Goal: Task Accomplishment & Management: Manage account settings

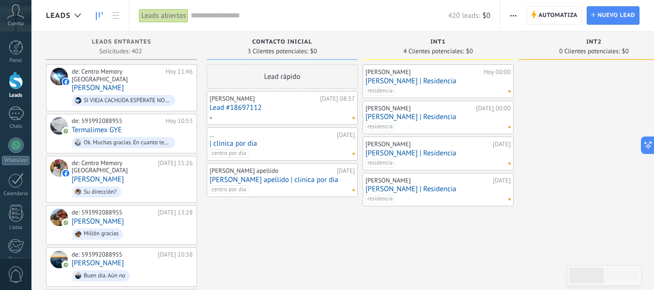
click at [114, 84] on link "[PERSON_NAME]" at bounding box center [98, 88] width 52 height 8
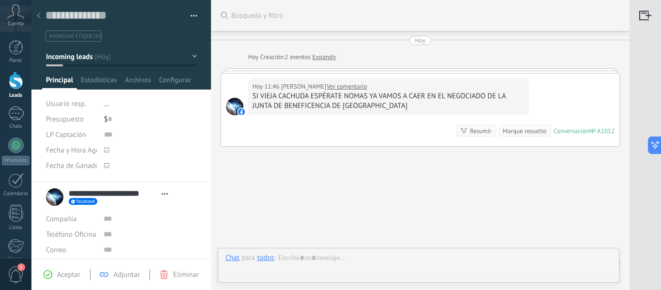
scroll to position [26, 0]
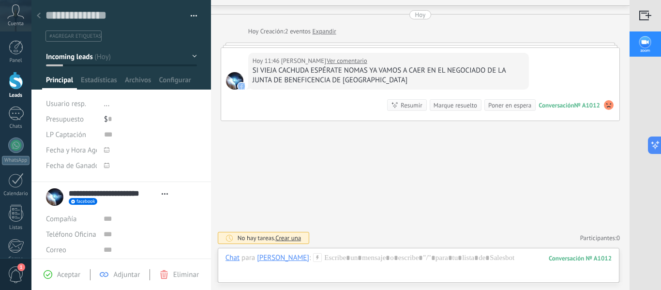
drag, startPoint x: 245, startPoint y: 59, endPoint x: 250, endPoint y: 101, distance: 41.9
click at [248, 99] on div "Hoy 11:46 Alexander Andrade Lituma Ver comentario SI VIEJA CACHUDA ESPÉRATE NOM…" at bounding box center [420, 84] width 398 height 73
click at [358, 146] on div "Buscar Búsqueda y filtro Carga más Hoy Hoy Creación: 2 eventos Expandir Hoy 11:…" at bounding box center [420, 132] width 419 height 316
click at [367, 62] on link "Ver comentario" at bounding box center [347, 61] width 41 height 10
click at [24, 81] on link "Leads" at bounding box center [15, 85] width 31 height 27
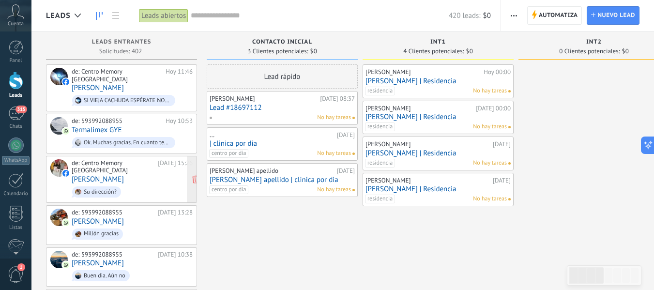
click at [150, 184] on span "Su dirección?" at bounding box center [132, 191] width 121 height 15
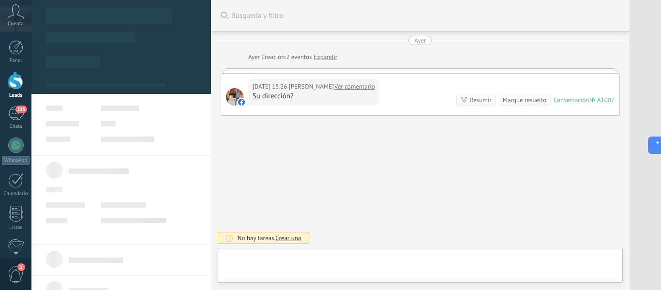
type textarea "**********"
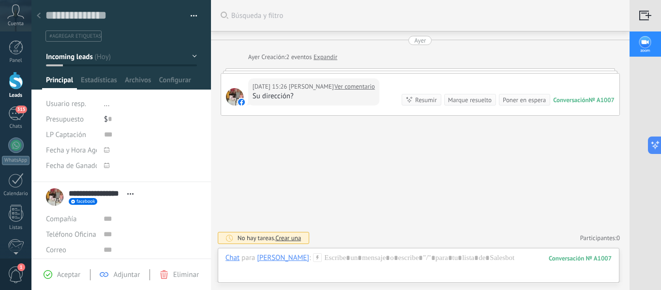
click at [417, 43] on div "Ayer" at bounding box center [420, 40] width 12 height 9
click at [346, 85] on link "Ver comentario" at bounding box center [354, 87] width 41 height 10
click at [236, 228] on div "Nota" at bounding box center [235, 224] width 34 height 16
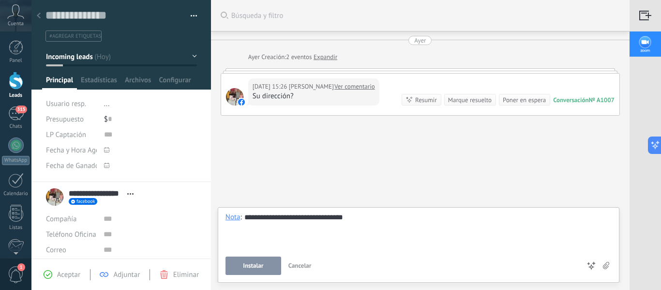
click at [237, 266] on button "Instalar" at bounding box center [254, 265] width 56 height 18
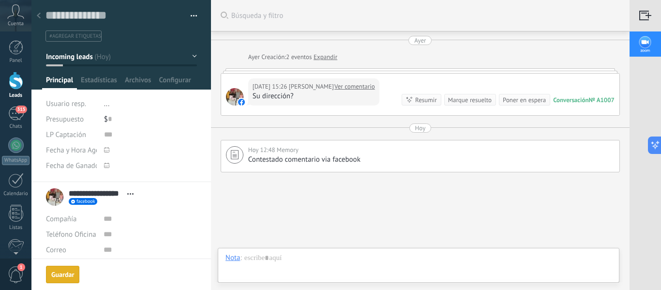
scroll to position [51, 0]
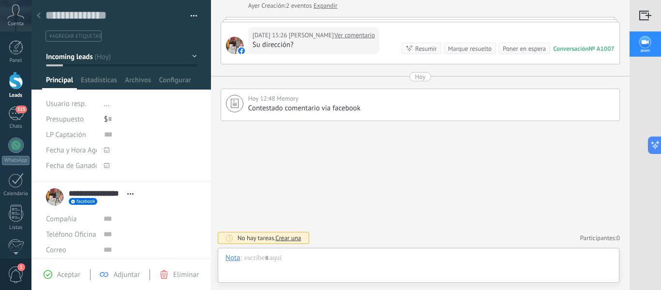
click at [12, 78] on div at bounding box center [16, 81] width 15 height 18
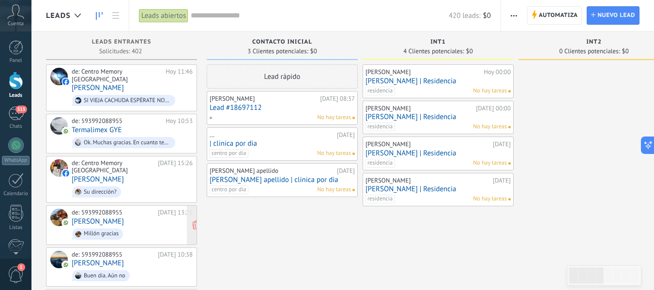
click at [135, 209] on div "de: 593992088955 [DATE] 13:28 [PERSON_NAME] gracias" at bounding box center [132, 225] width 121 height 33
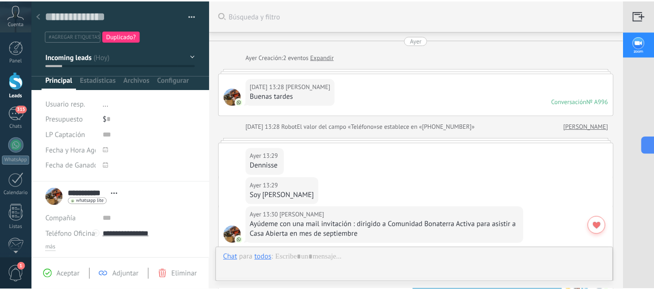
scroll to position [216, 0]
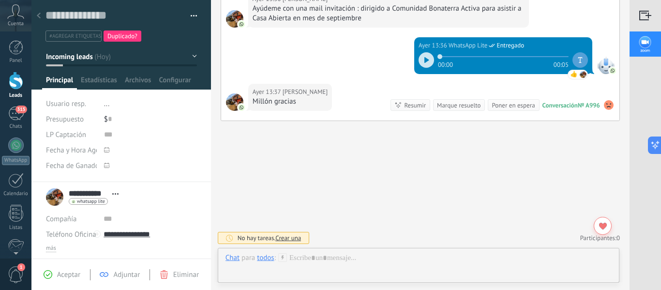
click at [16, 84] on div at bounding box center [16, 81] width 15 height 18
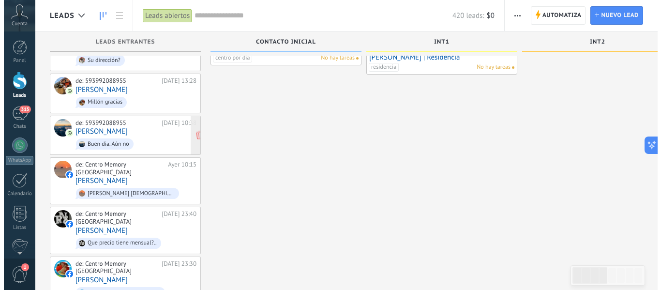
scroll to position [145, 0]
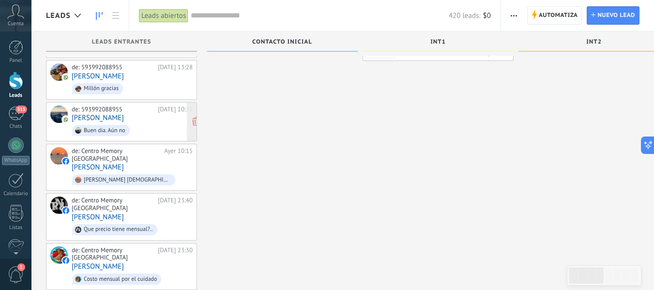
click at [148, 105] on div "de: 593992088955 [DATE] 10:38 [PERSON_NAME] dia. Aún no" at bounding box center [132, 121] width 121 height 33
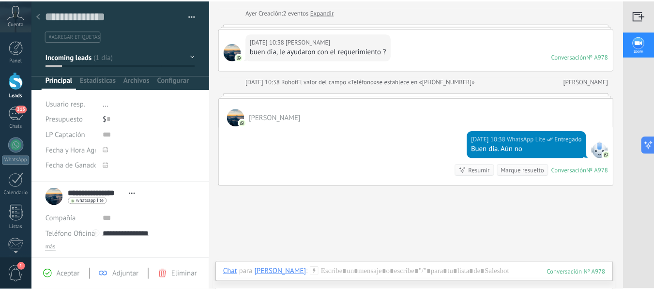
scroll to position [62, 0]
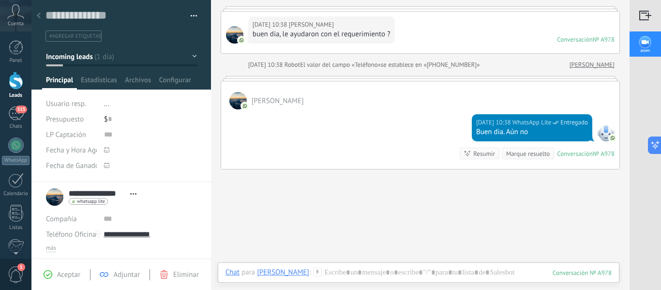
click at [20, 88] on div at bounding box center [16, 81] width 15 height 18
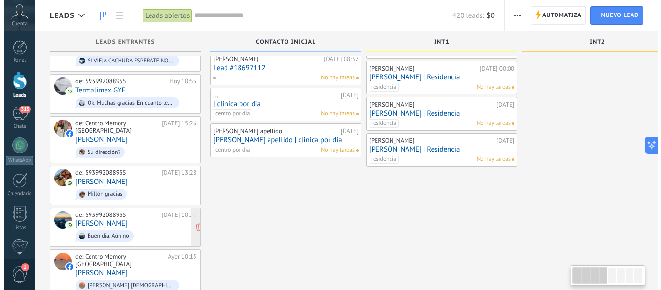
scroll to position [48, 0]
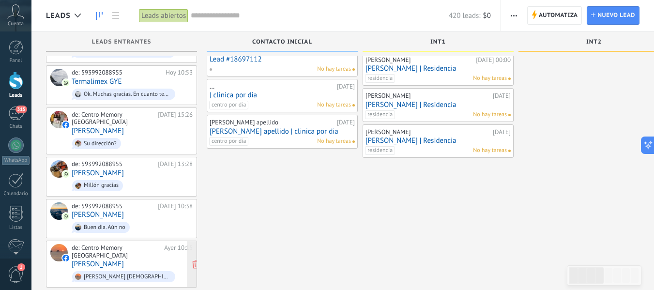
click at [125, 244] on div "de: Centro Memory Ecuador [DATE] 10:15 [PERSON_NAME] [PERSON_NAME] [DEMOGRAPHIC…" at bounding box center [132, 264] width 121 height 40
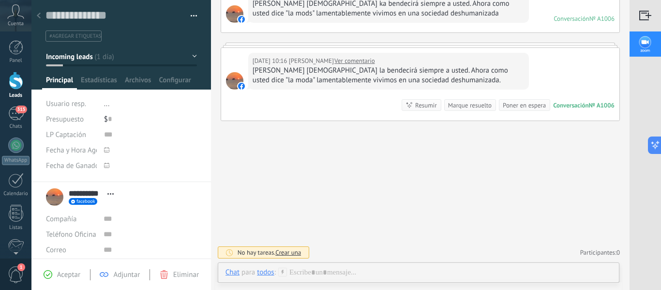
scroll to position [44, 0]
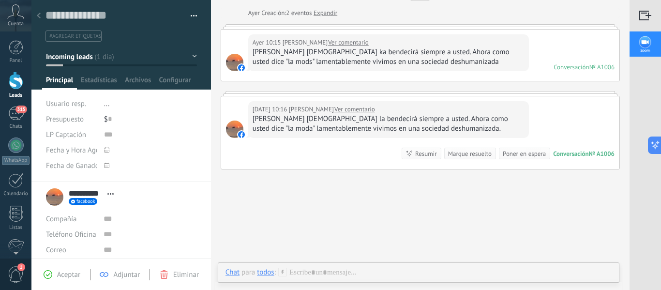
click at [342, 112] on link "Ver comentario" at bounding box center [354, 110] width 41 height 10
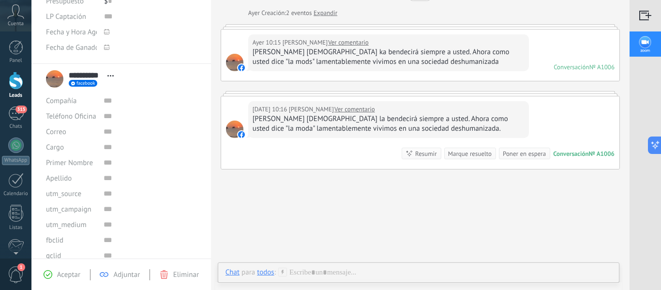
scroll to position [145, 0]
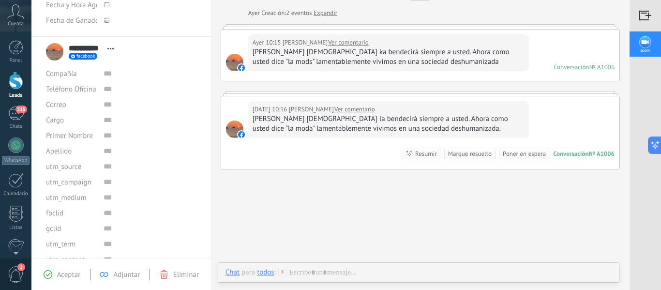
click at [185, 272] on span "Eliminar" at bounding box center [186, 274] width 26 height 9
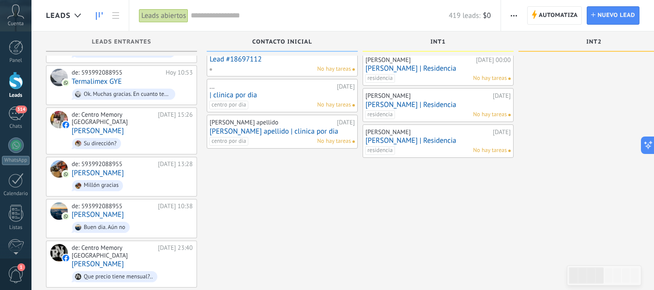
scroll to position [97, 0]
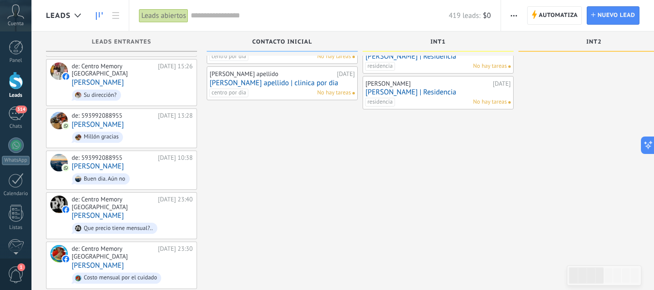
click at [126, 196] on div "de: Centro Memory [GEOGRAPHIC_DATA]" at bounding box center [113, 203] width 83 height 15
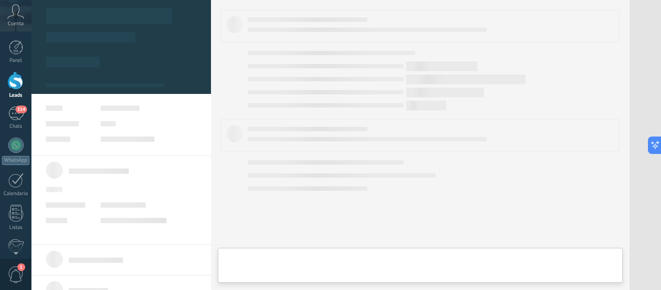
type textarea "**********"
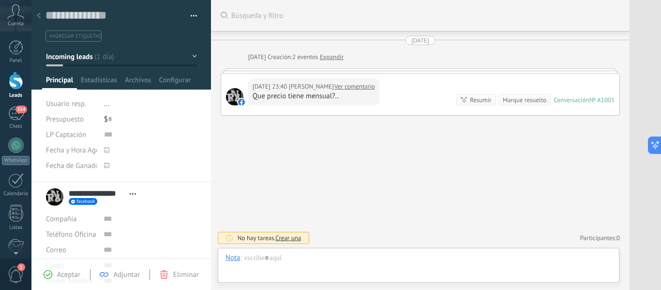
scroll to position [15, 0]
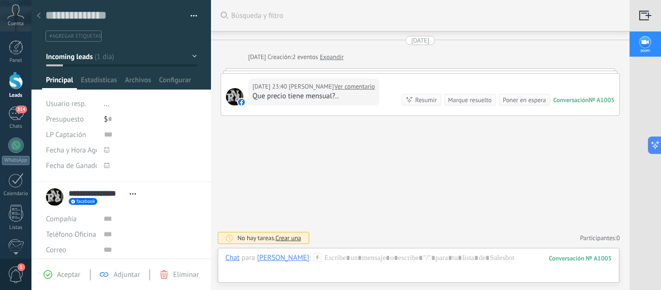
click at [367, 89] on link "Ver comentario" at bounding box center [354, 87] width 41 height 10
click at [236, 259] on div "Chat" at bounding box center [233, 257] width 14 height 9
click at [239, 220] on div "Nota" at bounding box center [235, 224] width 34 height 16
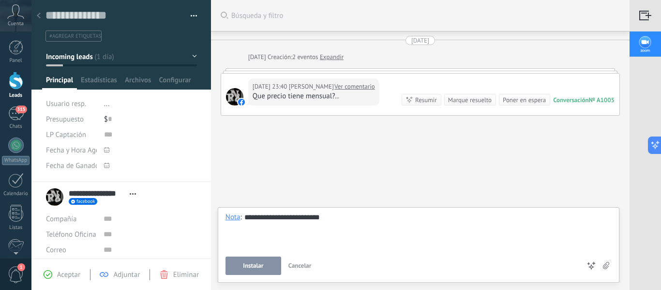
click at [266, 265] on button "Instalar" at bounding box center [254, 265] width 56 height 18
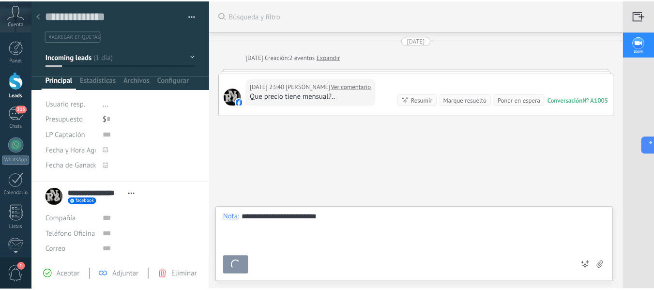
scroll to position [51, 0]
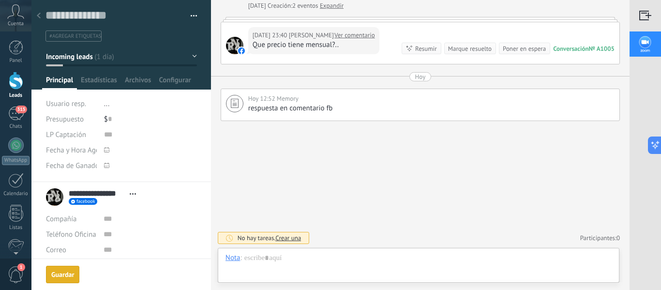
click at [14, 82] on div at bounding box center [16, 81] width 15 height 18
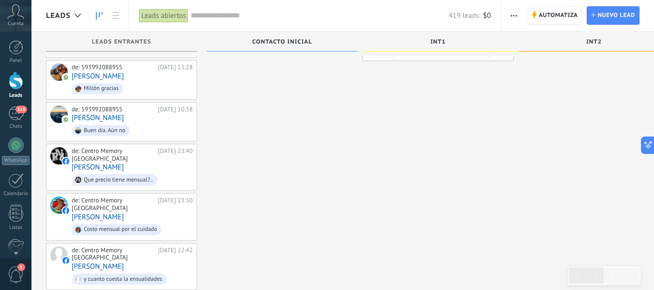
scroll to position [194, 0]
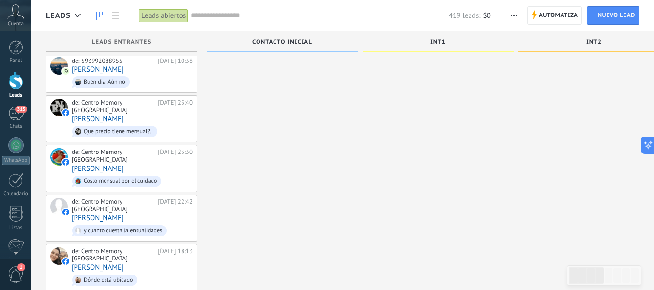
click at [131, 148] on div "de: Centro Memory [GEOGRAPHIC_DATA]" at bounding box center [113, 155] width 83 height 15
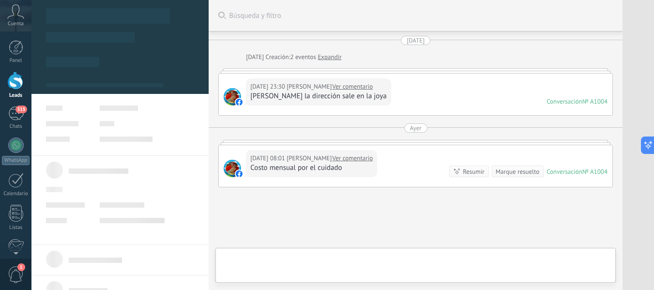
type textarea "**********"
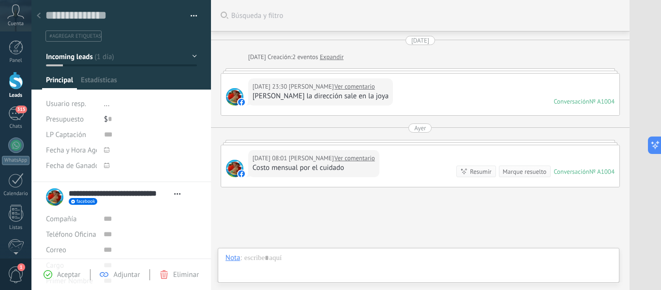
scroll to position [66, 0]
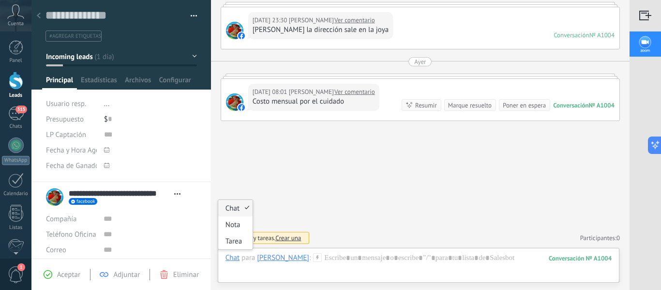
click at [236, 258] on div "Chat" at bounding box center [233, 257] width 14 height 9
click at [239, 226] on div "Nota" at bounding box center [235, 224] width 34 height 16
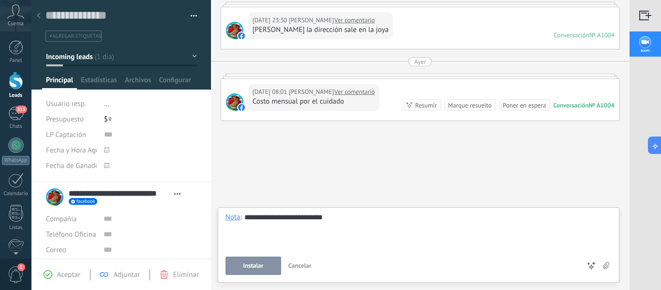
click at [260, 265] on span "Instalar" at bounding box center [253, 265] width 20 height 7
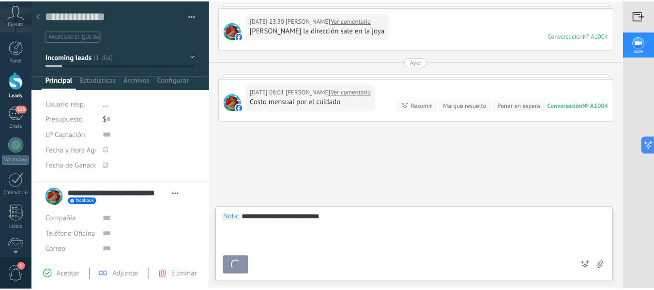
scroll to position [144, 0]
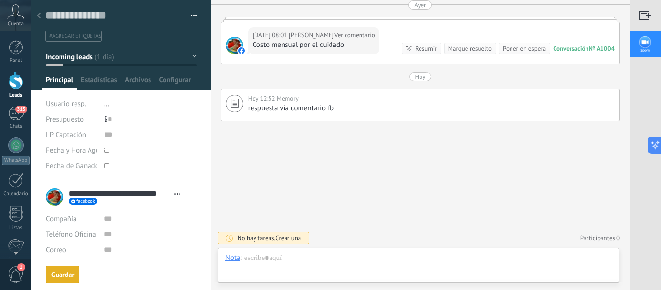
click at [11, 83] on div at bounding box center [16, 81] width 15 height 18
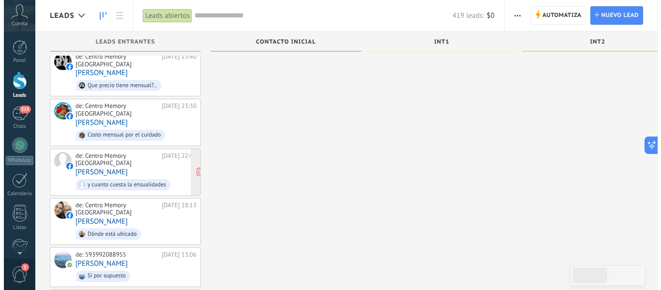
scroll to position [290, 0]
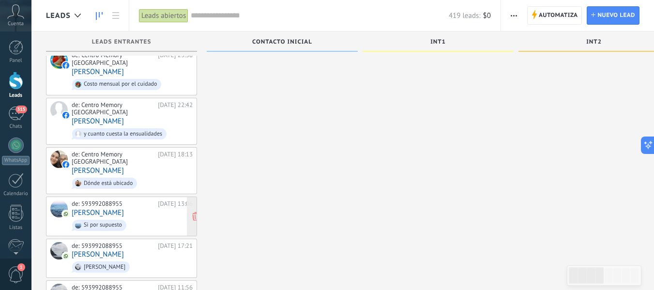
click at [140, 218] on span "Si por supuesto" at bounding box center [132, 225] width 121 height 15
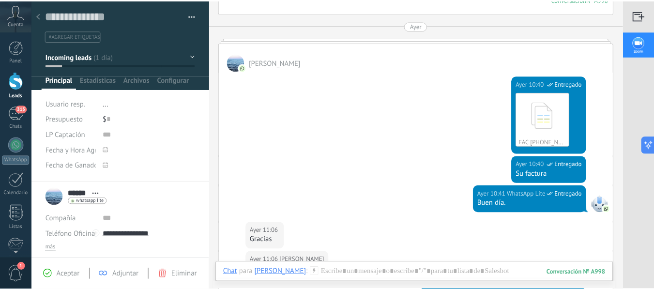
scroll to position [1036, 0]
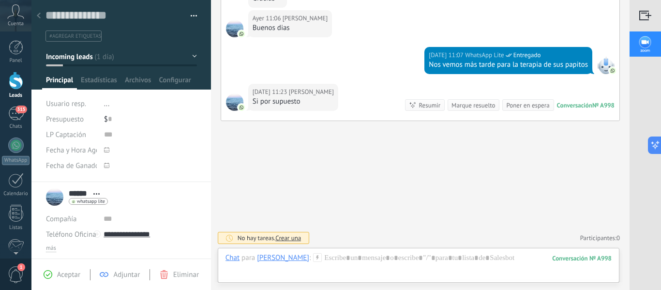
click at [15, 84] on div at bounding box center [16, 81] width 15 height 18
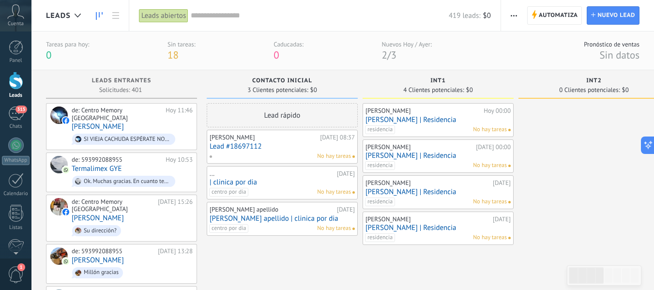
click at [16, 78] on div at bounding box center [16, 81] width 15 height 18
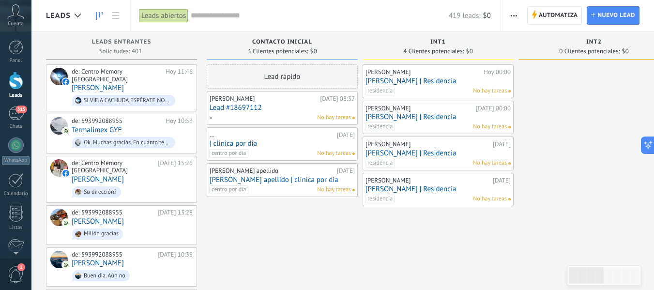
click at [286, 107] on link "Lead #18697112" at bounding box center [282, 108] width 145 height 8
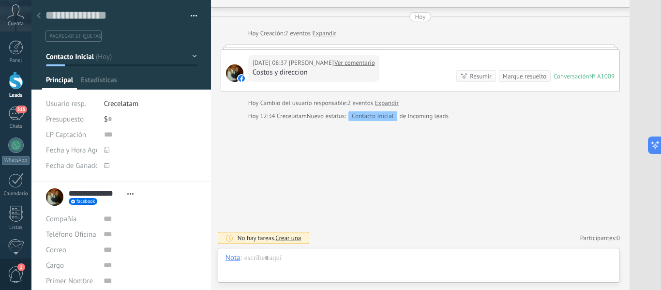
scroll to position [15, 0]
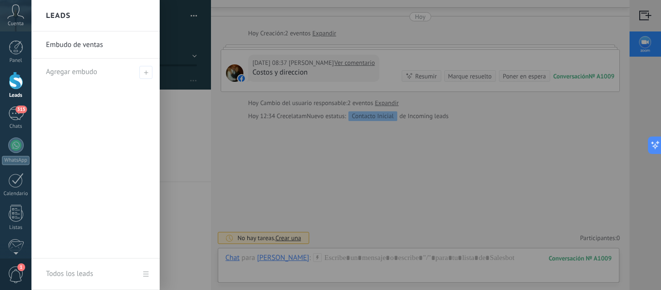
click at [16, 79] on div at bounding box center [16, 81] width 15 height 18
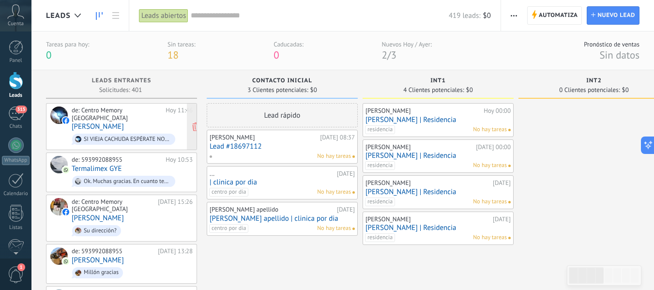
click at [169, 115] on div "de: Centro Memory Ecuador [DATE] 11:46 [PERSON_NAME] SI VIEJA CACHUDA ESPÉRATE …" at bounding box center [132, 126] width 121 height 40
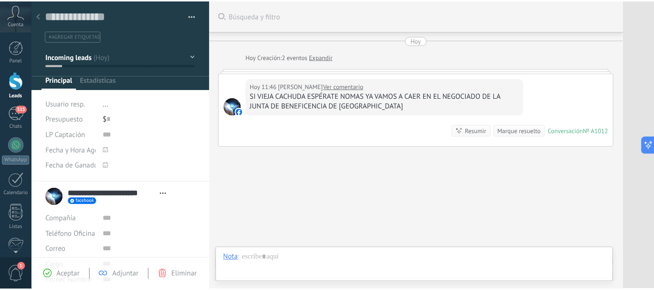
scroll to position [15, 0]
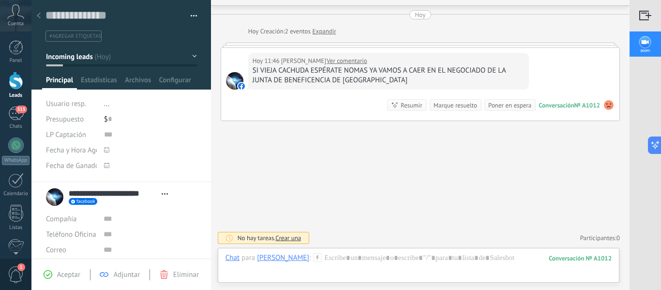
click at [180, 274] on span "Eliminar" at bounding box center [186, 274] width 26 height 9
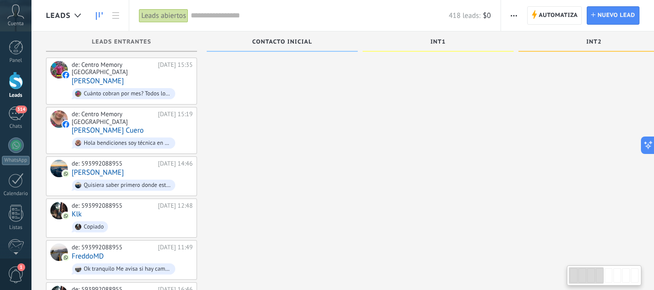
scroll to position [677, 0]
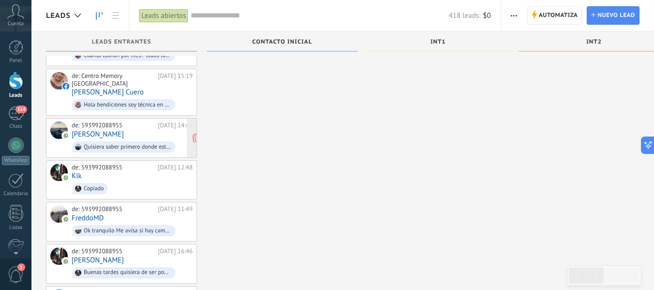
click at [173, 141] on div "Quisiera saber primero donde están situados y si tienen expreso. También me gus…" at bounding box center [123, 146] width 103 height 11
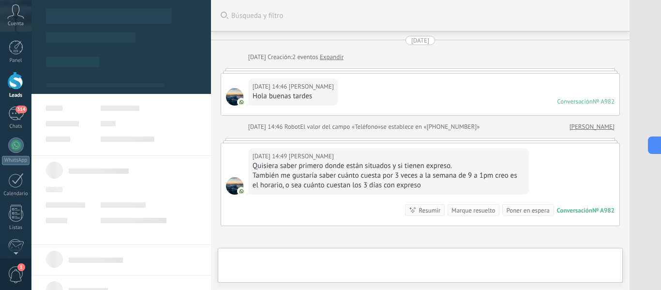
type textarea "**********"
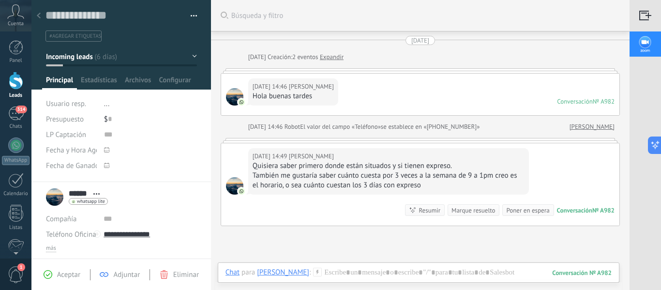
click at [429, 44] on div "[DATE]" at bounding box center [420, 40] width 18 height 9
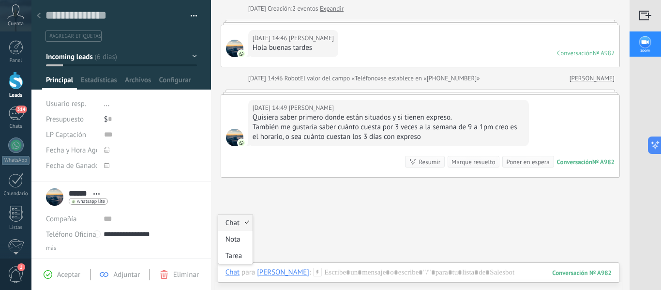
click at [230, 276] on div "Chat" at bounding box center [233, 272] width 14 height 9
click at [233, 238] on div "Nota" at bounding box center [235, 239] width 34 height 16
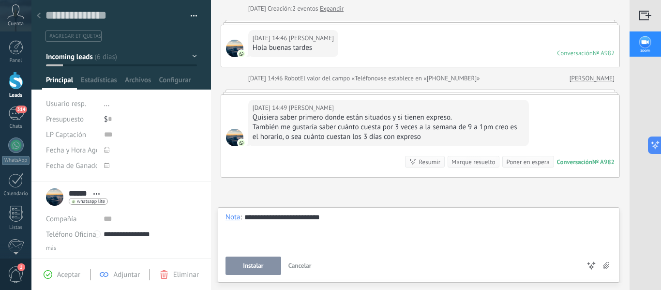
click at [263, 256] on div "**********" at bounding box center [419, 243] width 386 height 62
click at [261, 262] on span "Instalar" at bounding box center [253, 265] width 20 height 7
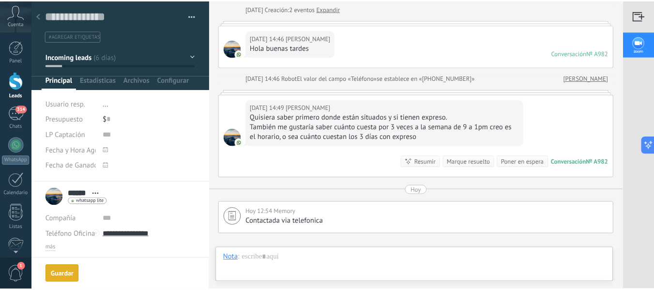
scroll to position [162, 0]
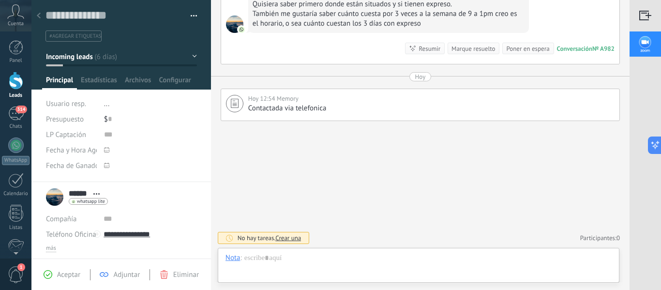
click at [18, 78] on div at bounding box center [16, 81] width 15 height 18
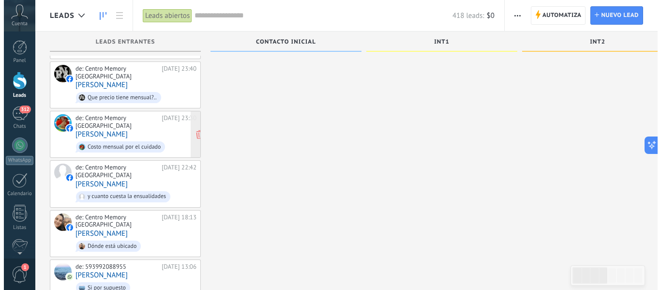
scroll to position [194, 0]
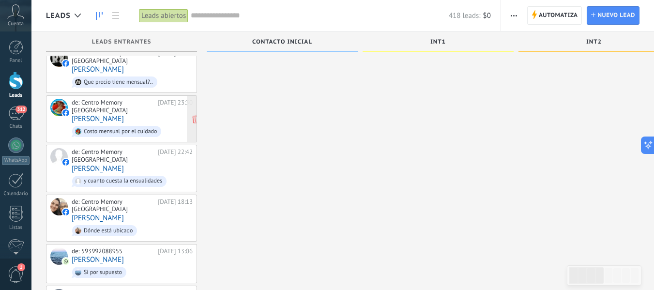
click at [169, 102] on div "[DATE] 23:30" at bounding box center [175, 106] width 35 height 15
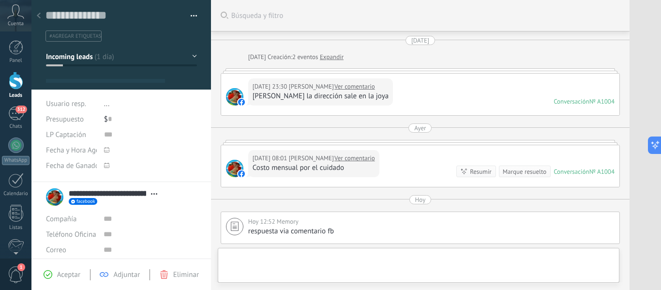
type textarea "**********"
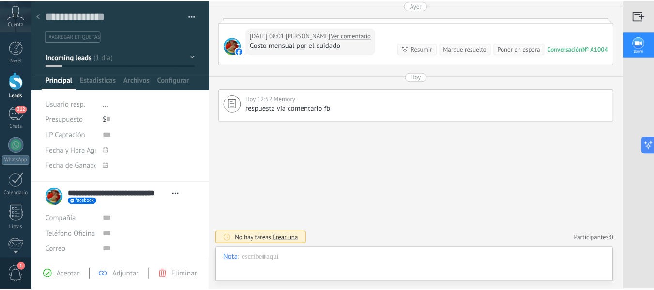
scroll to position [144, 0]
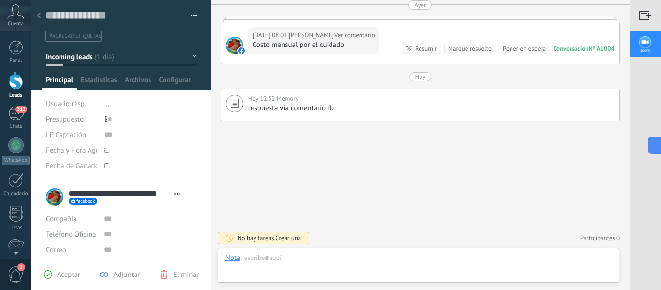
click at [19, 85] on div at bounding box center [16, 81] width 15 height 18
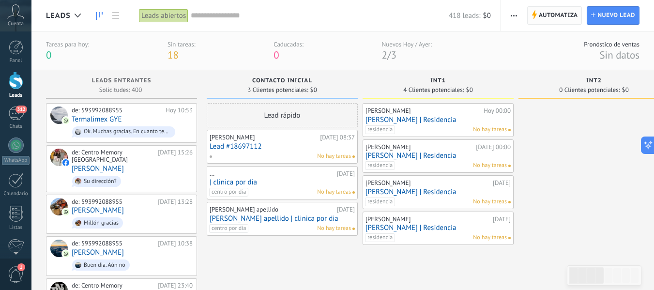
click at [552, 15] on span "Automatiza" at bounding box center [558, 15] width 39 height 17
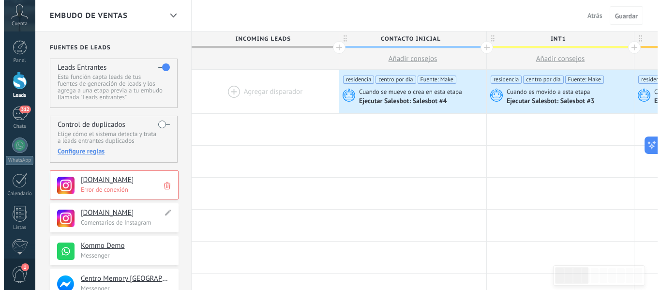
scroll to position [48, 0]
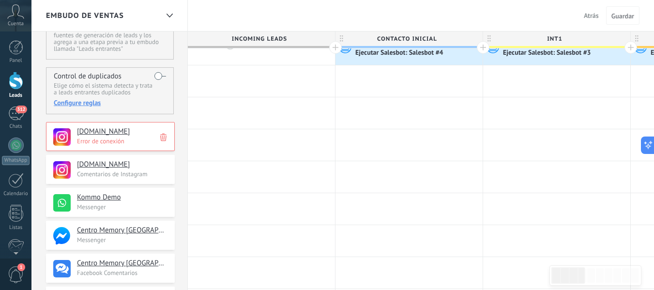
click at [154, 205] on p "Messenger" at bounding box center [123, 207] width 92 height 8
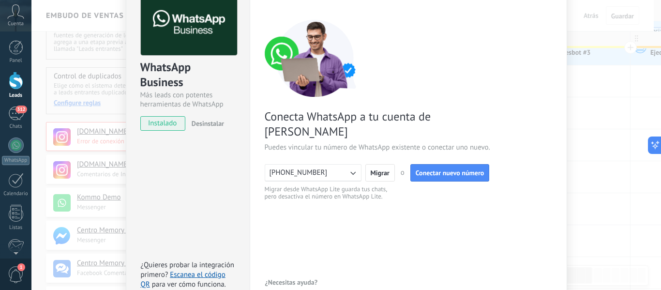
scroll to position [97, 0]
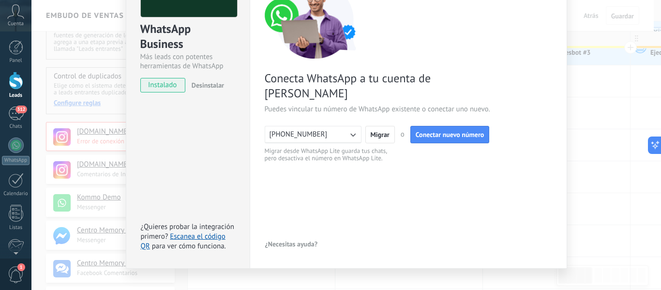
click at [592, 169] on div "WhatsApp Business Más leads con potentes herramientas de WhatsApp instalado Des…" at bounding box center [346, 145] width 630 height 290
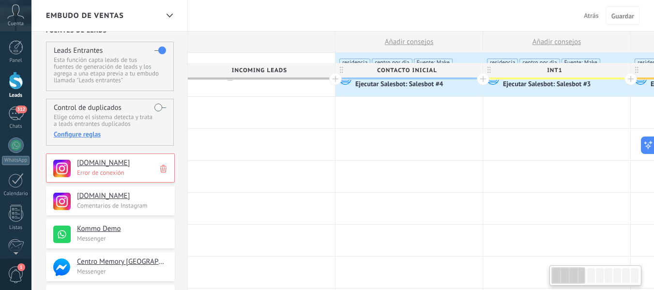
scroll to position [0, 0]
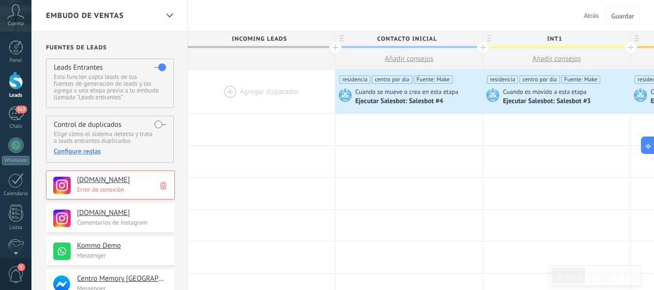
click at [585, 16] on span "Atrás" at bounding box center [591, 15] width 15 height 9
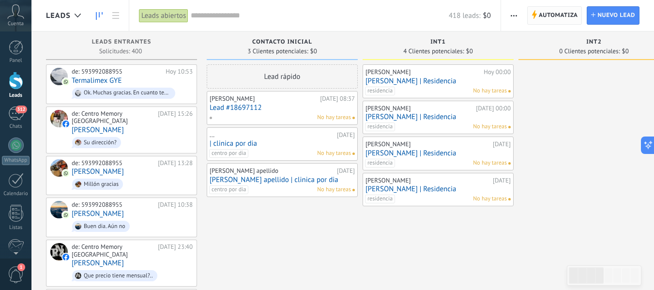
click at [552, 20] on span "Automatiza" at bounding box center [558, 15] width 39 height 17
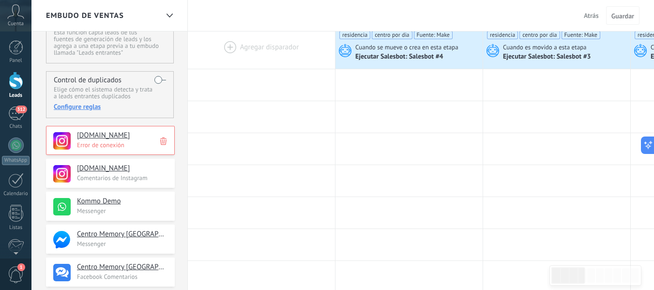
scroll to position [97, 0]
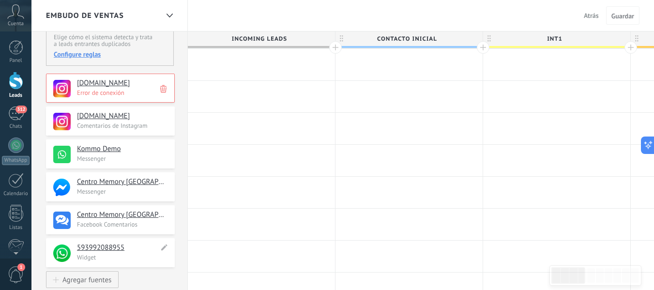
click at [114, 250] on h4 "593992088955" at bounding box center [118, 248] width 82 height 10
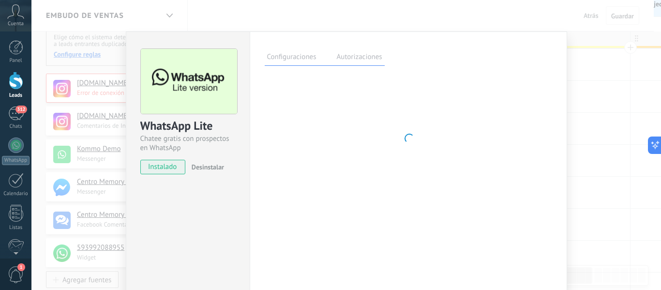
click at [574, 55] on div "WhatsApp Lite Chatee gratis con prospectos en WhatsApp instalado Desinstalar Co…" at bounding box center [346, 145] width 630 height 290
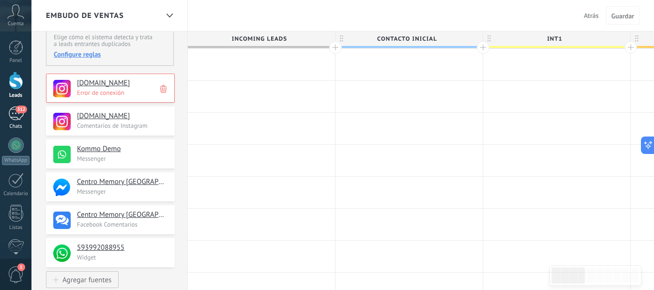
click at [17, 119] on div "312" at bounding box center [15, 113] width 15 height 14
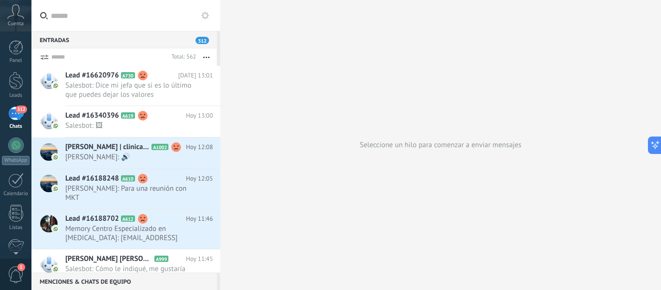
click at [205, 16] on icon at bounding box center [205, 16] width 8 height 8
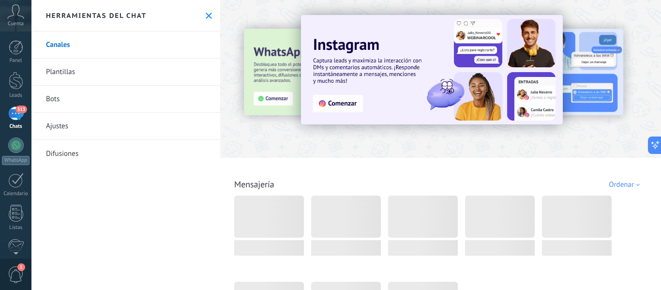
click at [63, 76] on link "Plantillas" at bounding box center [125, 72] width 189 height 27
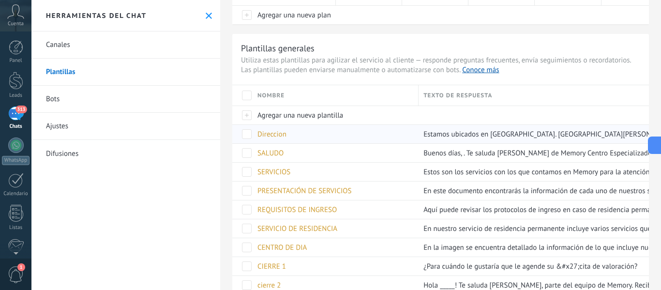
scroll to position [145, 0]
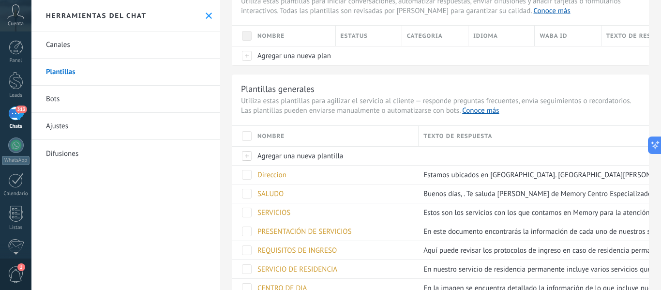
scroll to position [48, 0]
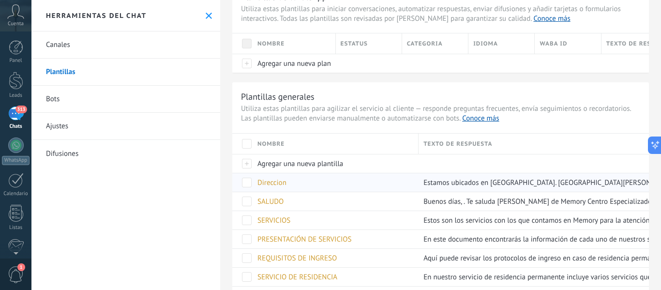
click at [265, 184] on span "Direccion" at bounding box center [271, 182] width 29 height 9
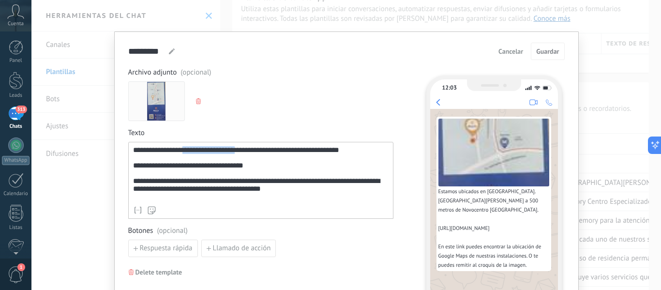
drag, startPoint x: 243, startPoint y: 148, endPoint x: 190, endPoint y: 150, distance: 53.8
click at [190, 150] on div "**********" at bounding box center [261, 173] width 256 height 55
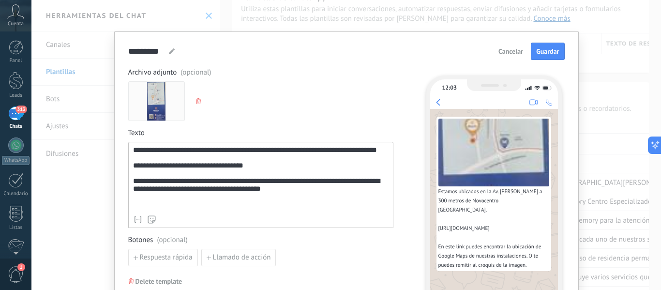
click at [365, 154] on div "**********" at bounding box center [261, 178] width 256 height 64
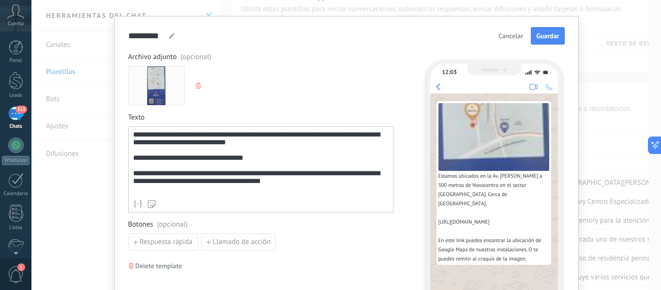
scroll to position [0, 0]
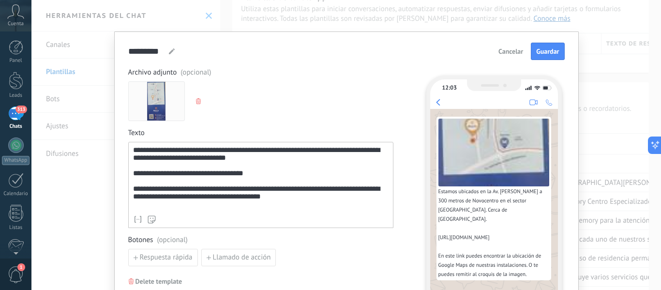
click at [542, 49] on button "Guardar" at bounding box center [547, 51] width 33 height 17
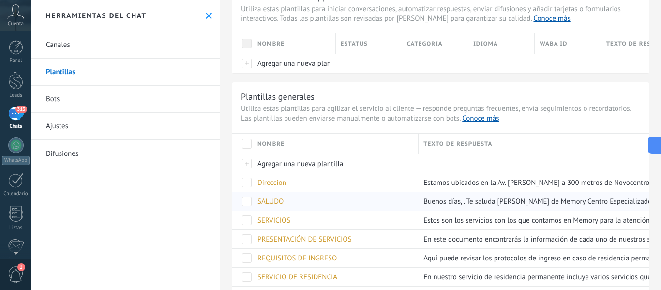
click at [275, 202] on span "SALUDO" at bounding box center [270, 201] width 26 height 9
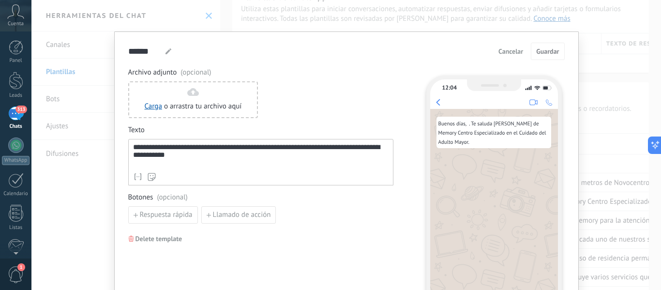
click at [196, 158] on div "**********" at bounding box center [261, 155] width 256 height 25
click at [504, 51] on span "Cancelar" at bounding box center [510, 51] width 25 height 7
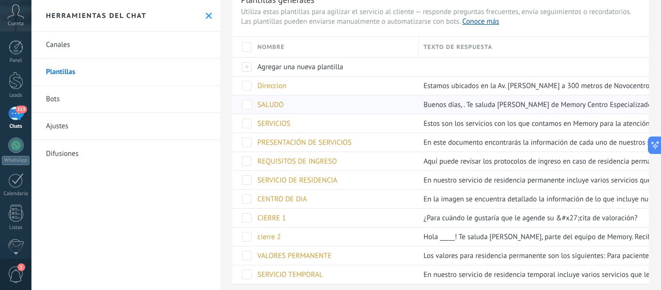
scroll to position [97, 0]
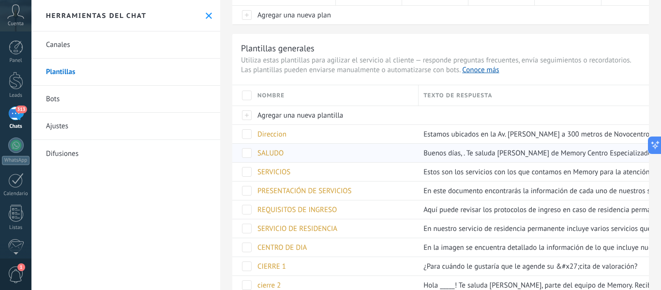
click at [274, 150] on span "SALUDO" at bounding box center [270, 153] width 26 height 9
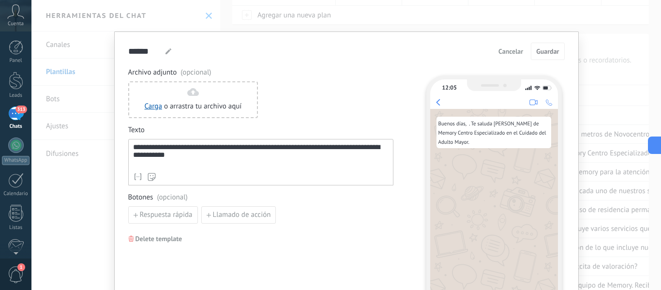
click at [508, 53] on span "Cancelar" at bounding box center [510, 51] width 25 height 7
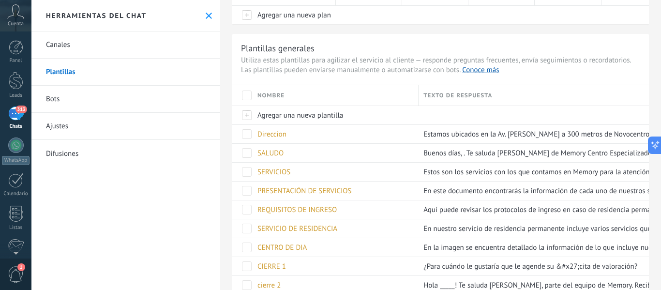
click at [52, 97] on link "Bots" at bounding box center [125, 99] width 189 height 27
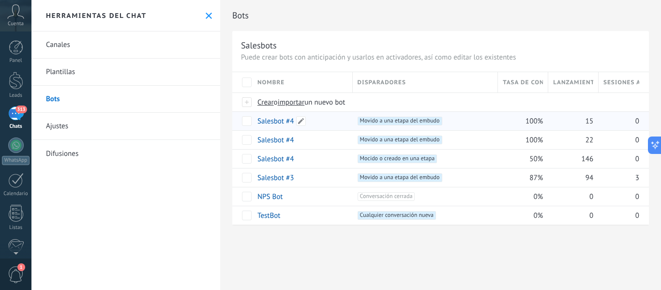
click at [271, 122] on link "Salesbot #4" at bounding box center [275, 121] width 36 height 9
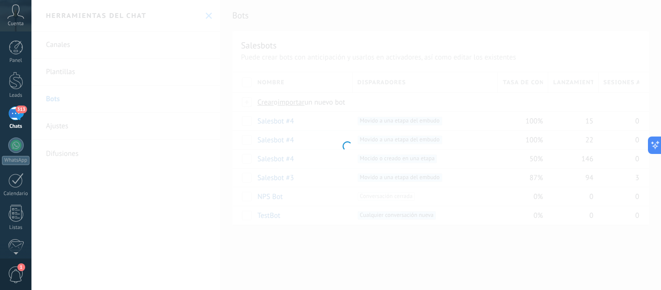
type input "**********"
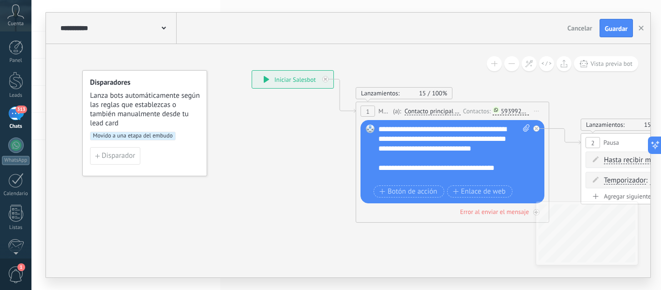
click at [583, 28] on span "Cancelar" at bounding box center [580, 28] width 25 height 9
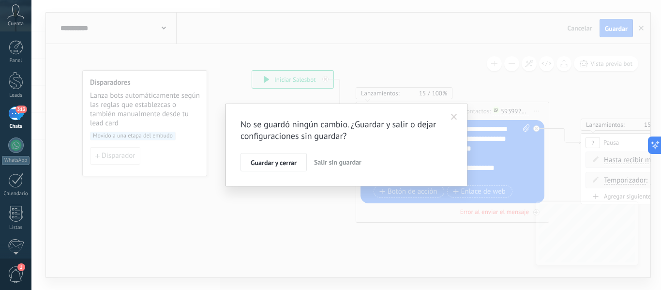
drag, startPoint x: 324, startPoint y: 161, endPoint x: 329, endPoint y: 158, distance: 5.6
click at [329, 158] on span "Salir sin guardar" at bounding box center [337, 162] width 47 height 9
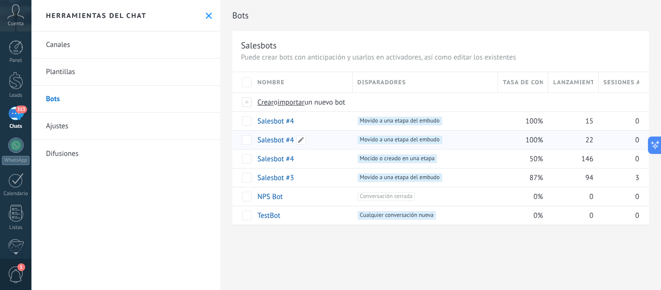
click at [275, 142] on link "Salesbot #4" at bounding box center [275, 139] width 36 height 9
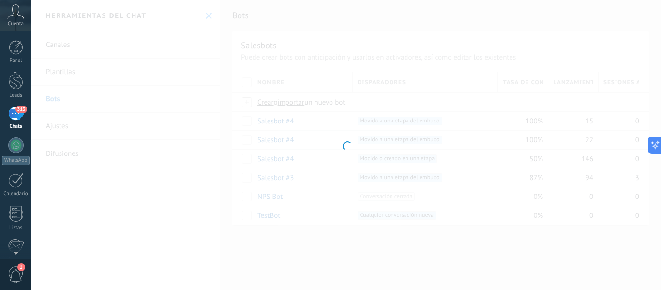
type input "**********"
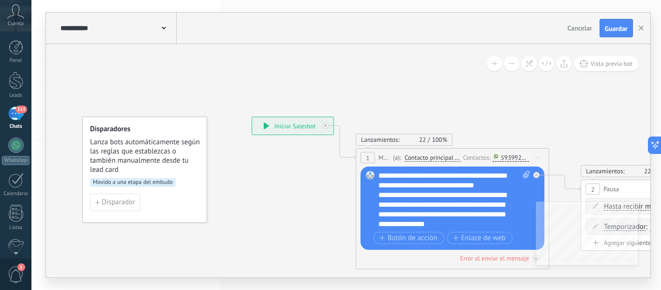
click at [577, 22] on button "Cancelar" at bounding box center [580, 28] width 32 height 15
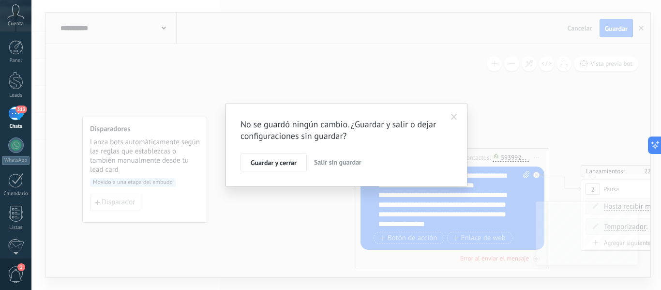
click at [327, 161] on span "Salir sin guardar" at bounding box center [337, 162] width 47 height 9
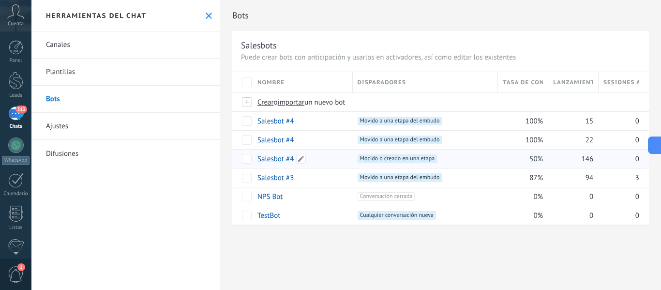
click at [272, 159] on link "Salesbot #4" at bounding box center [275, 158] width 36 height 9
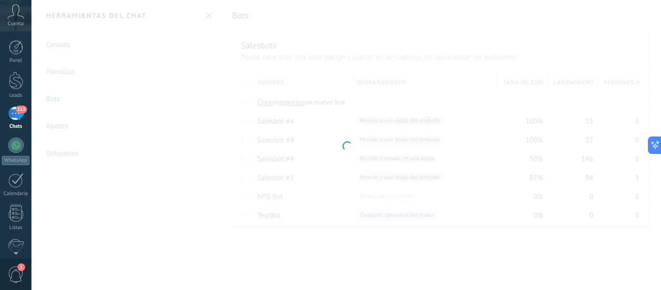
type input "**********"
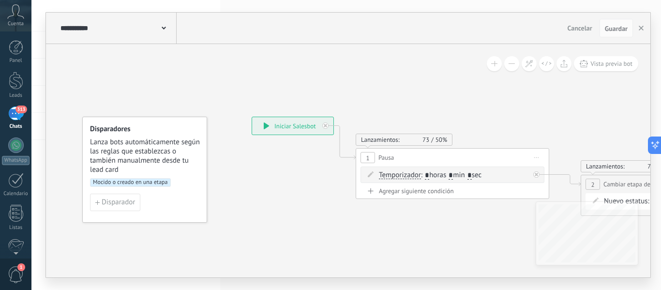
click at [581, 31] on span "Cancelar" at bounding box center [580, 28] width 25 height 9
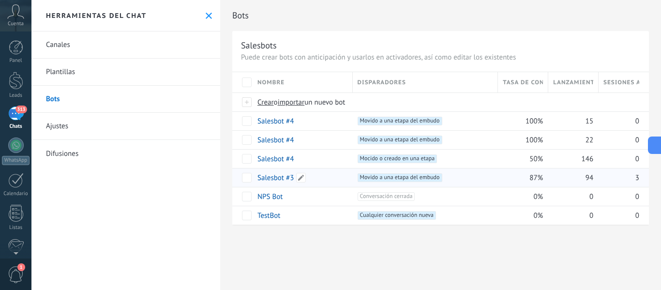
click at [286, 173] on link "Salesbot #3" at bounding box center [275, 177] width 36 height 9
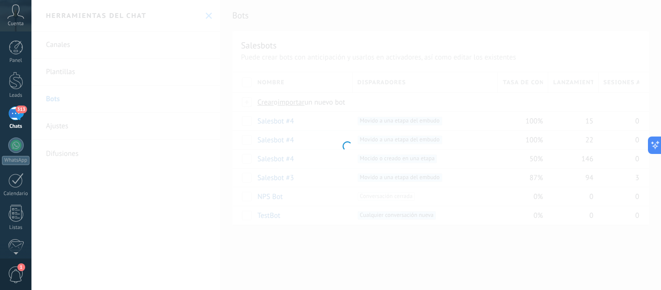
type input "**********"
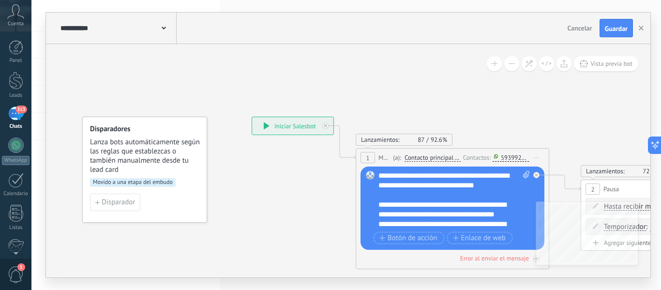
scroll to position [29, 0]
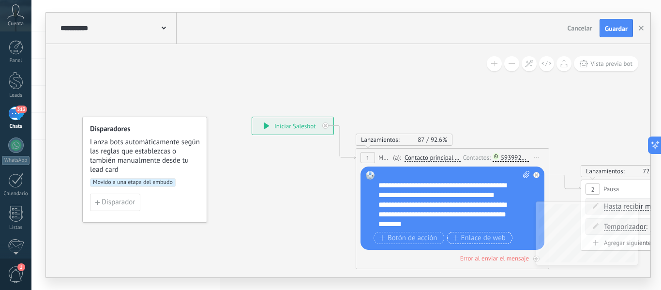
click at [492, 240] on span "Enlace de web" at bounding box center [479, 238] width 53 height 8
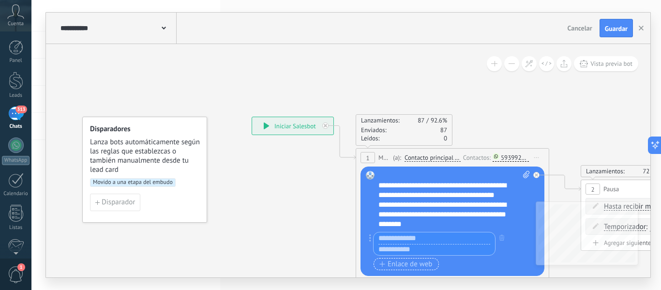
click at [411, 262] on span "Enlace de web" at bounding box center [405, 264] width 53 height 8
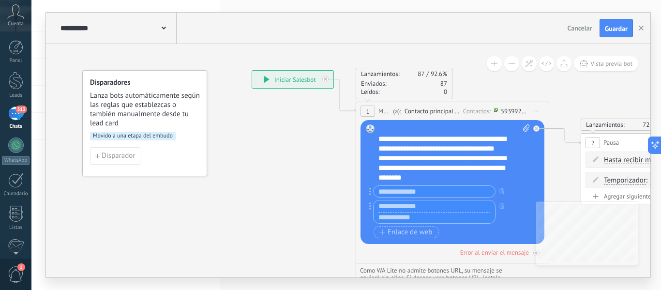
click at [587, 31] on span "Cancelar" at bounding box center [580, 28] width 25 height 9
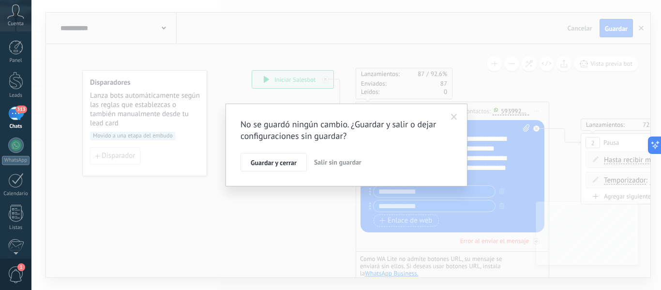
click at [324, 159] on span "Salir sin guardar" at bounding box center [337, 162] width 47 height 9
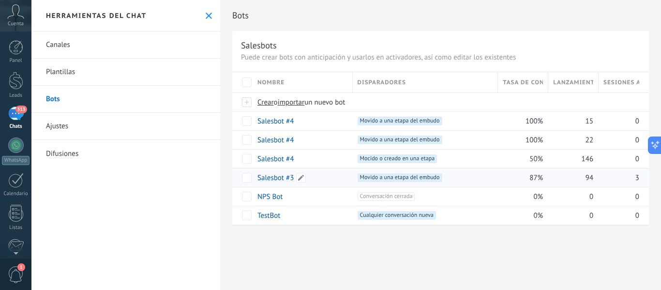
click at [279, 181] on link "Salesbot #3" at bounding box center [275, 177] width 36 height 9
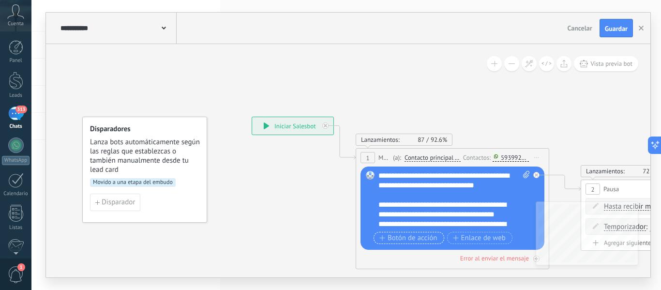
click at [416, 235] on span "Botón de acción" at bounding box center [408, 238] width 58 height 8
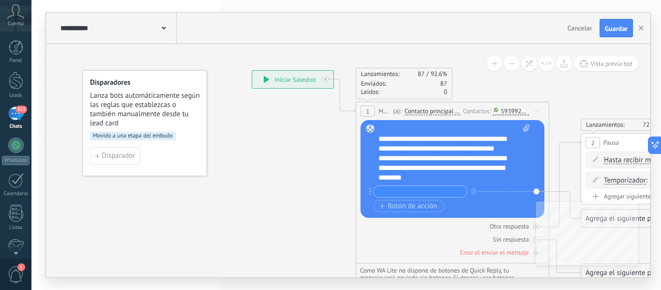
click at [503, 168] on div "**********" at bounding box center [453, 153] width 151 height 58
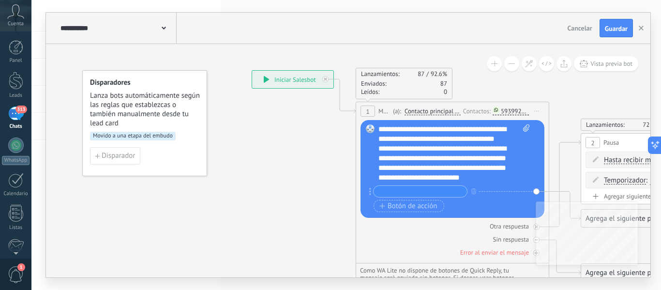
click at [608, 27] on span "Guardar" at bounding box center [616, 28] width 23 height 7
click at [642, 23] on button "button" at bounding box center [641, 28] width 15 height 18
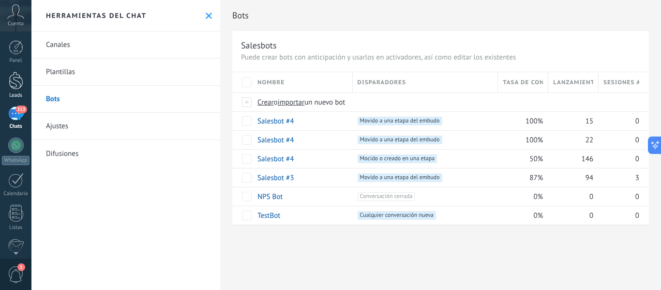
click at [15, 83] on div at bounding box center [16, 81] width 15 height 18
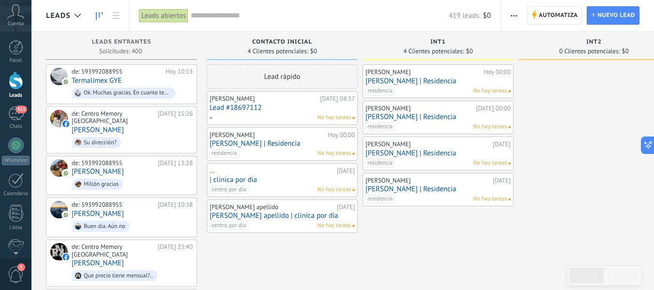
click at [286, 146] on link "[PERSON_NAME] | Residencia" at bounding box center [282, 143] width 145 height 8
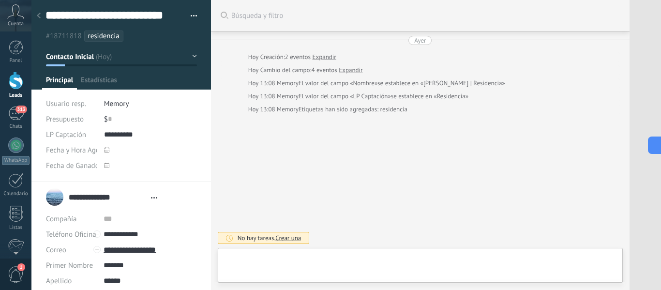
type textarea "**********"
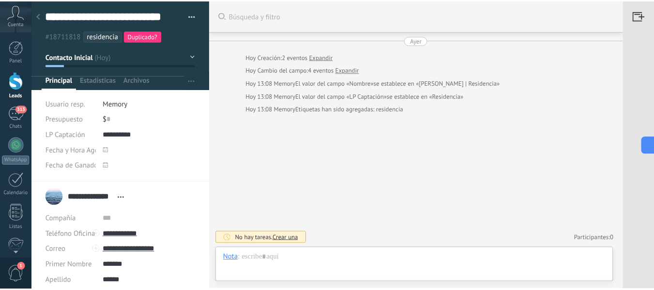
scroll to position [15, 0]
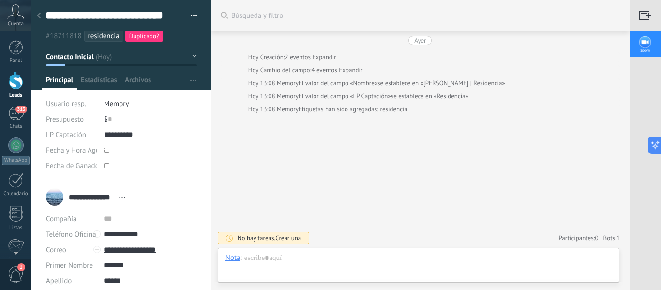
click at [15, 78] on div at bounding box center [16, 81] width 15 height 18
